Goal: Information Seeking & Learning: Learn about a topic

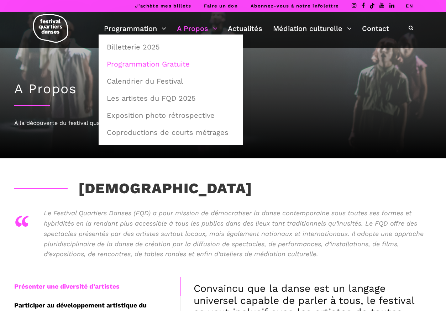
click at [146, 66] on link "Programmation Gratuite" at bounding box center [171, 64] width 137 height 16
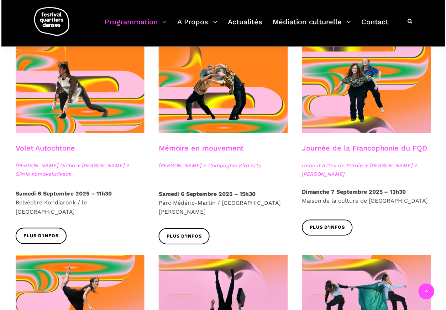
scroll to position [356, 0]
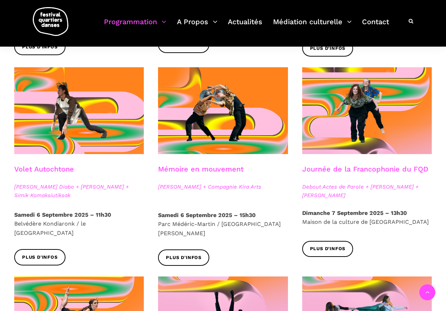
click at [55, 168] on link "Volet Autochtone" at bounding box center [44, 169] width 60 height 9
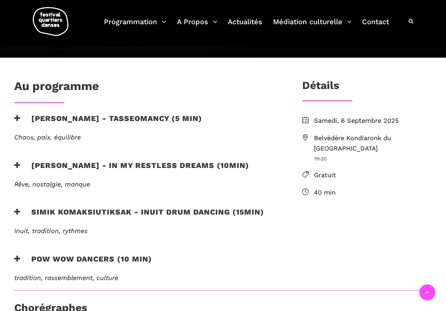
scroll to position [267, 0]
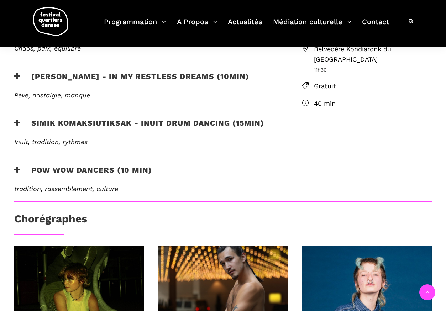
click at [89, 169] on h3 "Pow Wow Dancers (10 min)" at bounding box center [83, 175] width 138 height 18
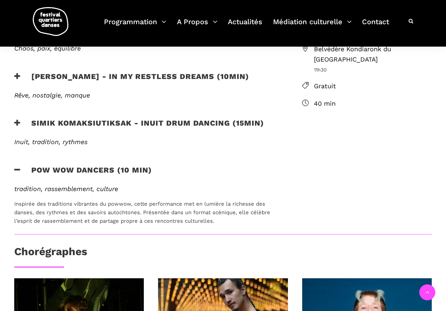
click at [218, 181] on div "Pow Wow Dancers (10 min)" at bounding box center [146, 175] width 265 height 18
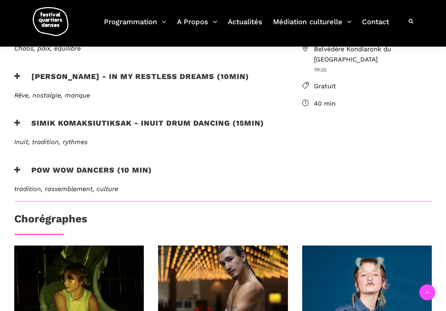
click at [224, 177] on div "Pow Wow Dancers (10 min)" at bounding box center [146, 175] width 265 height 18
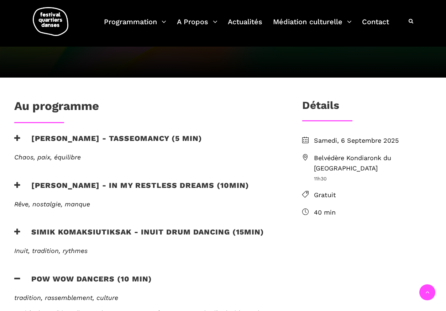
scroll to position [223, 0]
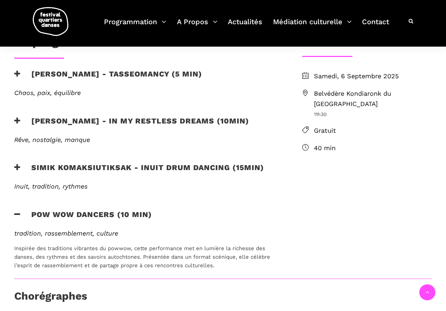
click at [264, 189] on h6 "Inuit, tradition, rythmes" at bounding box center [146, 187] width 265 height 8
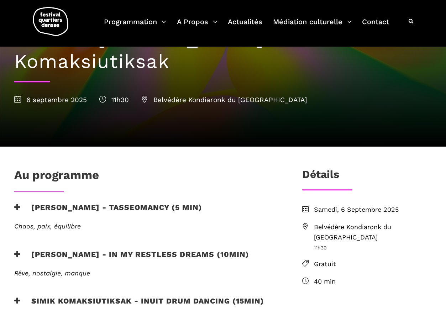
scroll to position [134, 0]
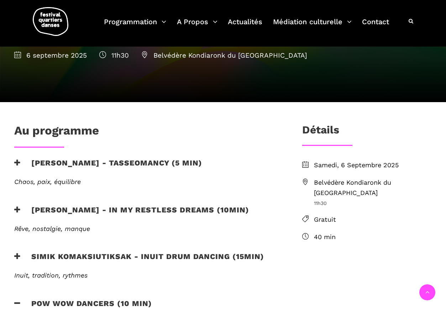
click at [272, 229] on h6 "Rêve, nostalgie, manque" at bounding box center [146, 229] width 265 height 8
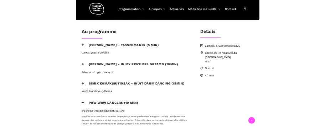
scroll to position [223, 0]
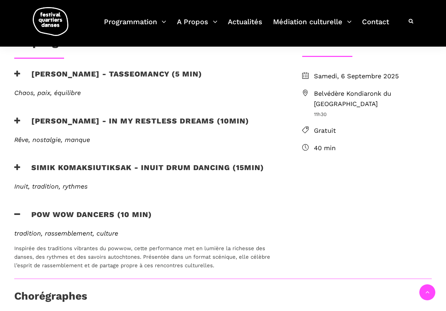
click at [146, 72] on h3 "Marshall Diabo - Tasseomancy (5 min)" at bounding box center [108, 78] width 188 height 18
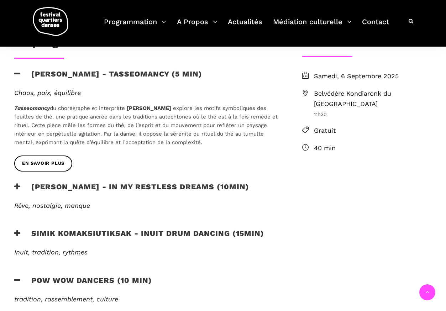
click at [153, 187] on h3 "Ryleigh Mayo - In my restless dreams (10min)" at bounding box center [131, 191] width 235 height 18
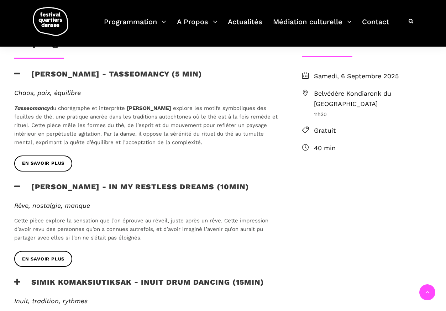
click at [153, 187] on h3 "Ryleigh Mayo - In my restless dreams (10min)" at bounding box center [131, 191] width 235 height 18
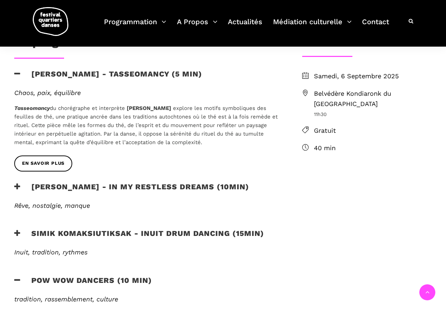
drag, startPoint x: 206, startPoint y: 161, endPoint x: 198, endPoint y: 159, distance: 9.0
click at [206, 161] on div "En savoir plus" at bounding box center [146, 169] width 279 height 27
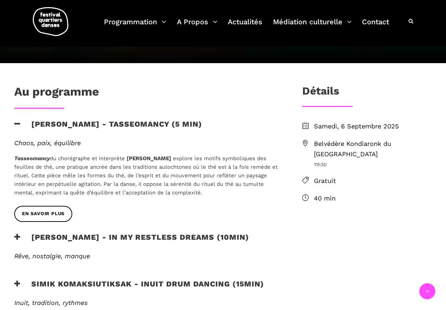
scroll to position [160, 0]
